Goal: Communication & Community: Answer question/provide support

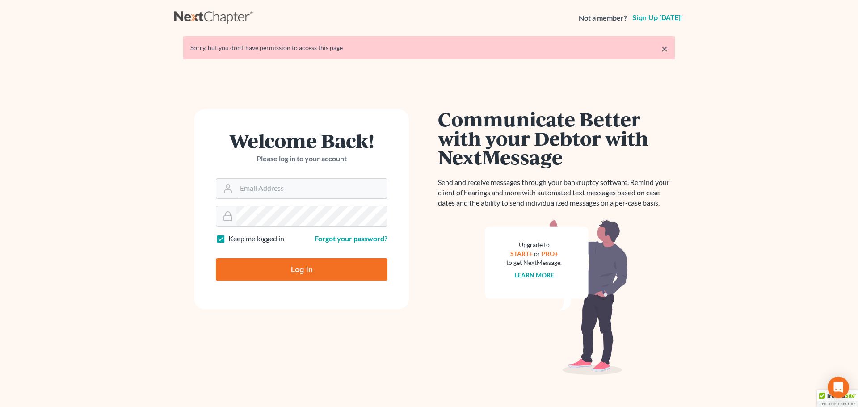
type input "[EMAIL_ADDRESS][DOMAIN_NAME]"
click at [299, 268] on input "Log In" at bounding box center [302, 269] width 172 height 22
type input "Thinking..."
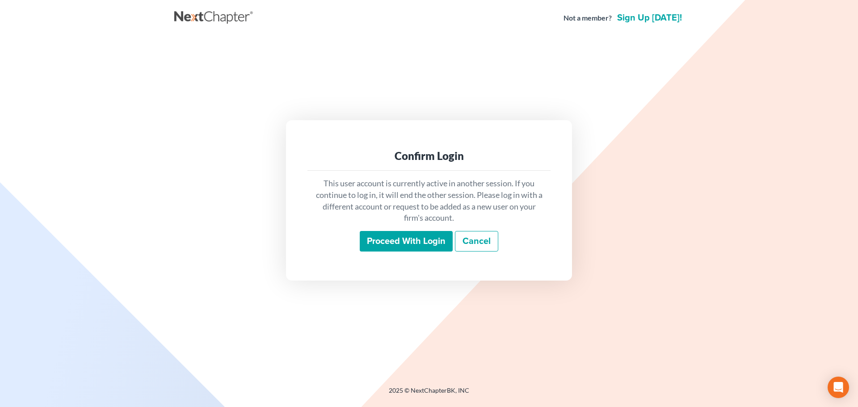
click at [402, 241] on input "Proceed with login" at bounding box center [406, 241] width 93 height 21
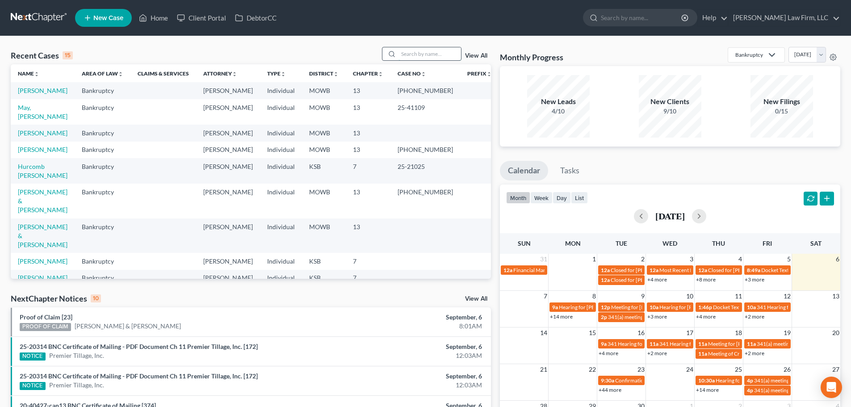
click at [411, 53] on input "search" at bounding box center [429, 53] width 63 height 13
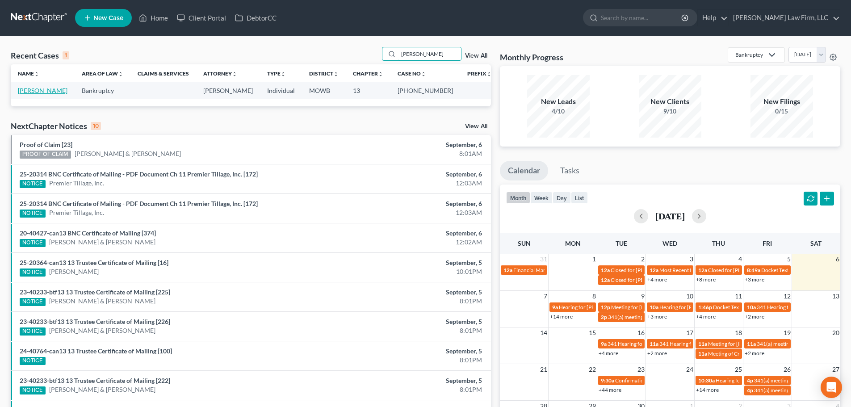
type input "[PERSON_NAME]"
click at [41, 89] on link "[PERSON_NAME]" at bounding box center [43, 91] width 50 height 8
select select "6"
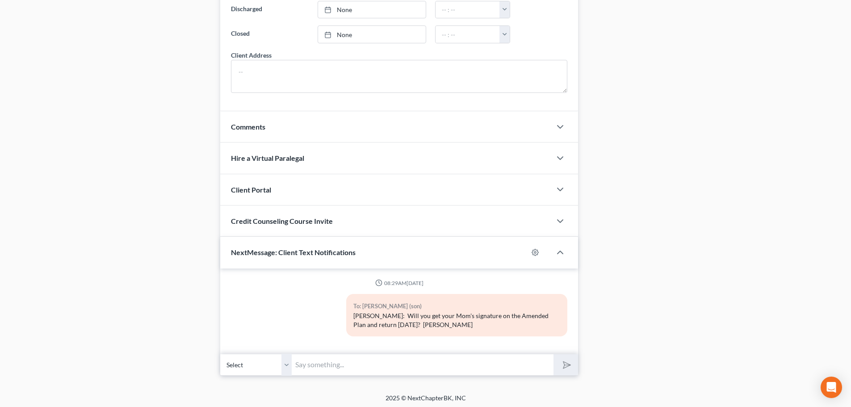
scroll to position [727, 0]
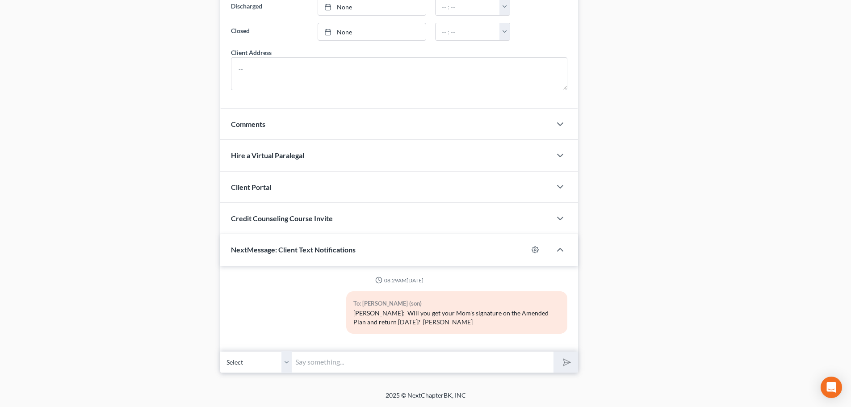
click at [288, 361] on select "Select [PHONE_NUMBER] - [PERSON_NAME] [PHONE_NUMBER] - [PERSON_NAME] (son)" at bounding box center [255, 362] width 71 height 22
select select "1"
click at [220, 351] on select "Select [PHONE_NUMBER] - [PERSON_NAME] [PHONE_NUMBER] - [PERSON_NAME] (son)" at bounding box center [255, 362] width 71 height 22
click at [297, 361] on input "text" at bounding box center [423, 362] width 262 height 22
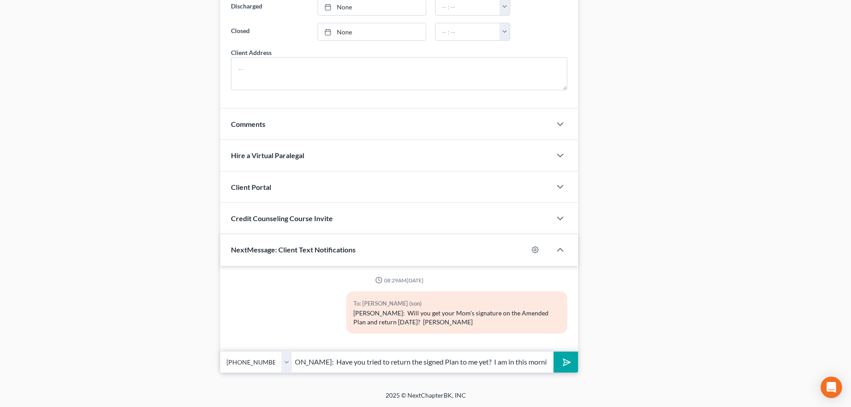
scroll to position [0, 26]
type input "[PERSON_NAME]: Have you tried to return the signed Plan to me yet? I am in this…"
click at [564, 358] on icon "submit" at bounding box center [565, 362] width 13 height 13
